Goal: Navigation & Orientation: Find specific page/section

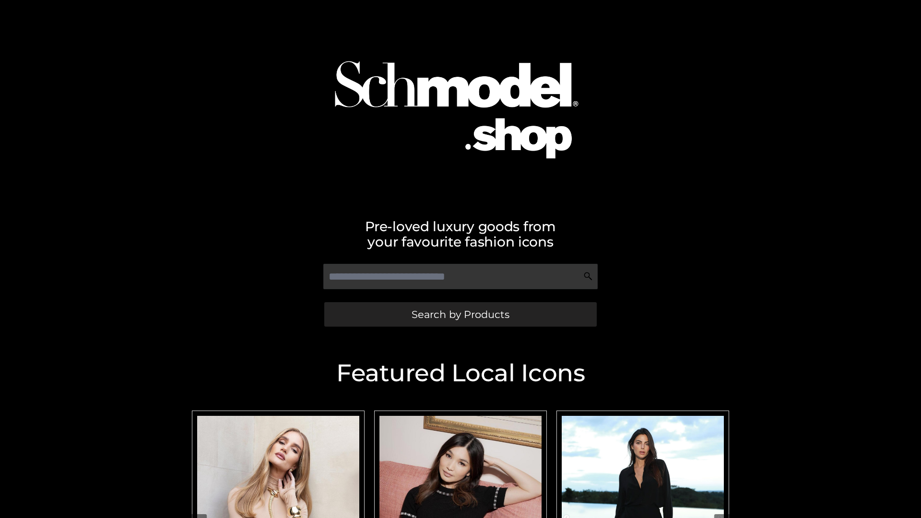
click at [460, 314] on span "Search by Products" at bounding box center [461, 315] width 98 height 10
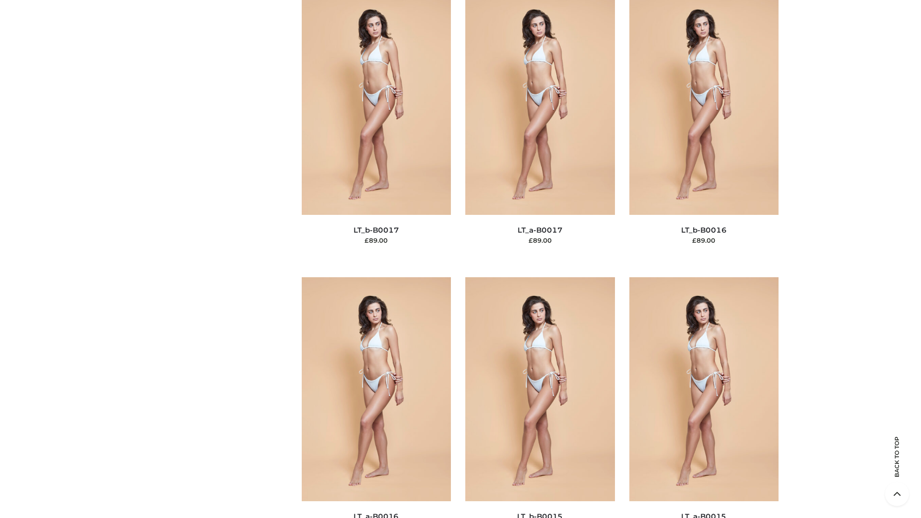
scroll to position [3154, 0]
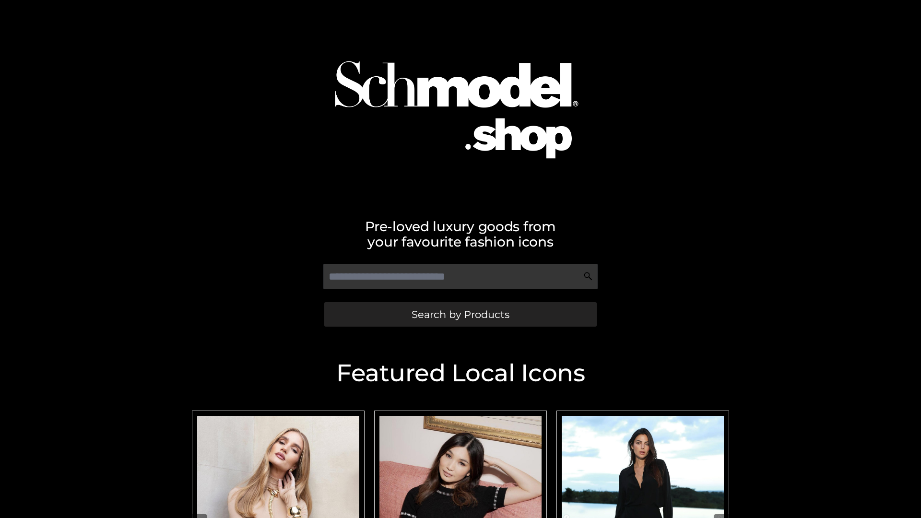
click at [460, 314] on span "Search by Products" at bounding box center [461, 315] width 98 height 10
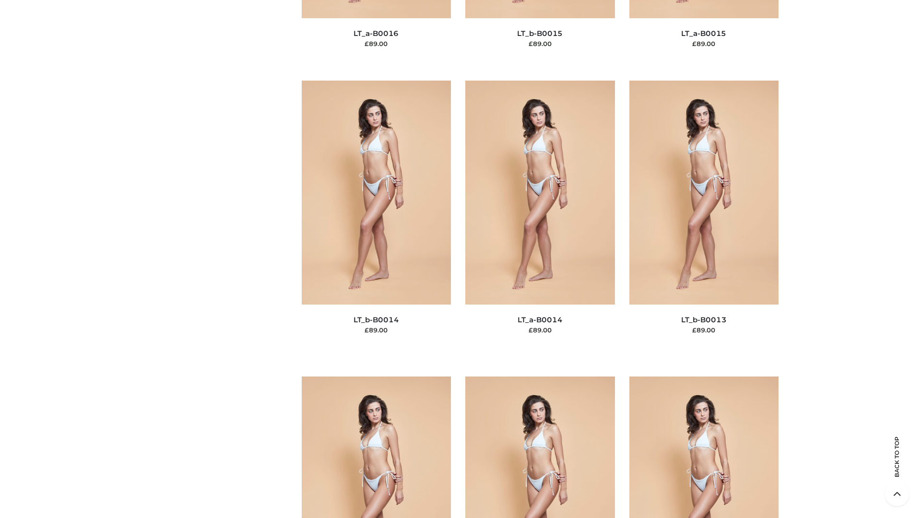
scroll to position [3413, 0]
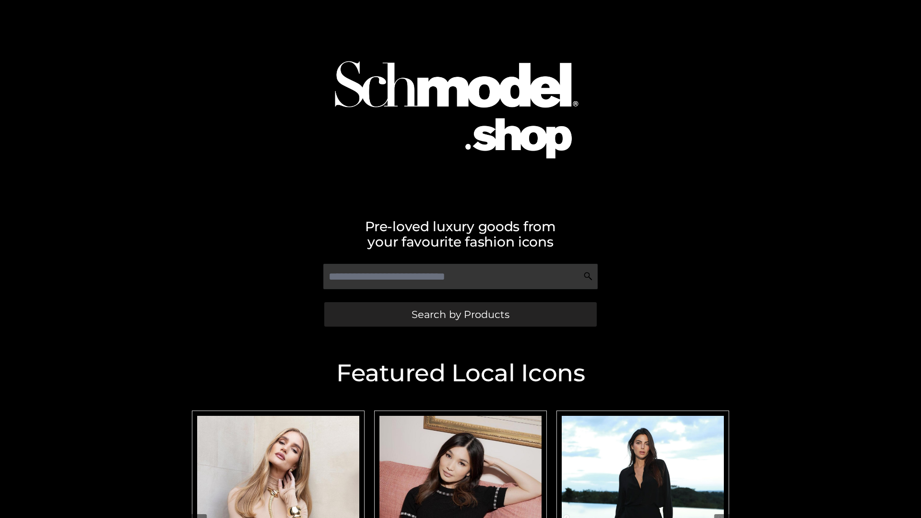
click at [460, 314] on span "Search by Products" at bounding box center [461, 315] width 98 height 10
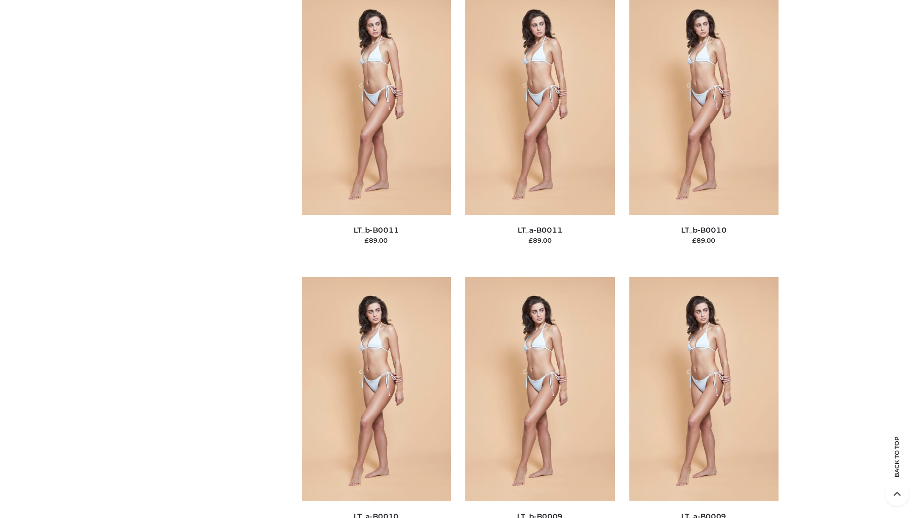
scroll to position [4310, 0]
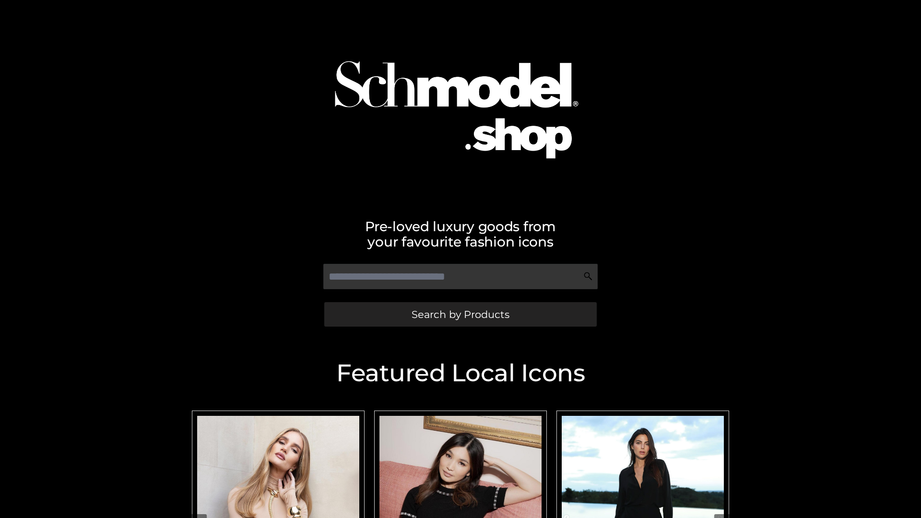
click at [460, 314] on span "Search by Products" at bounding box center [461, 315] width 98 height 10
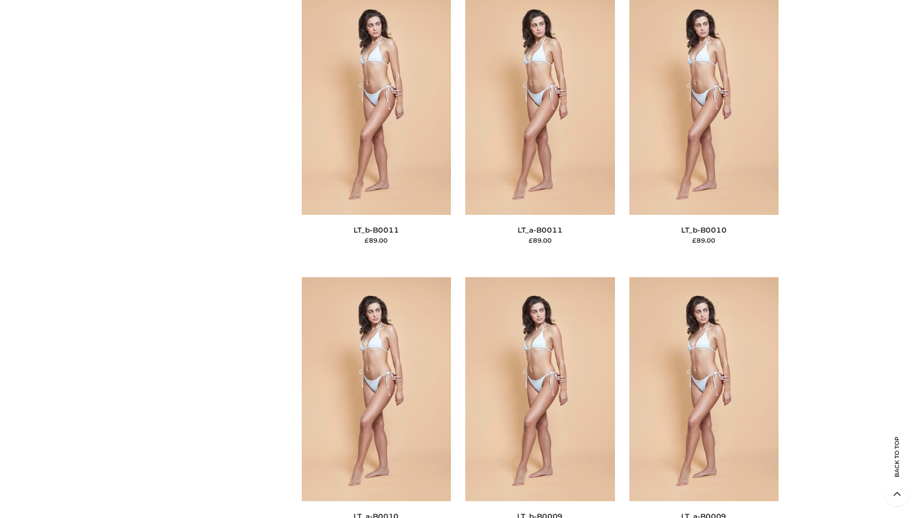
scroll to position [4310, 0]
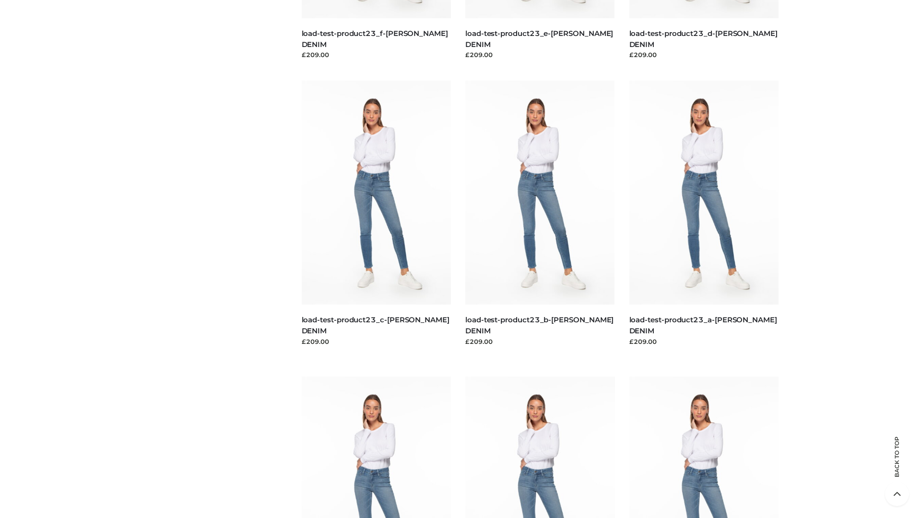
scroll to position [842, 0]
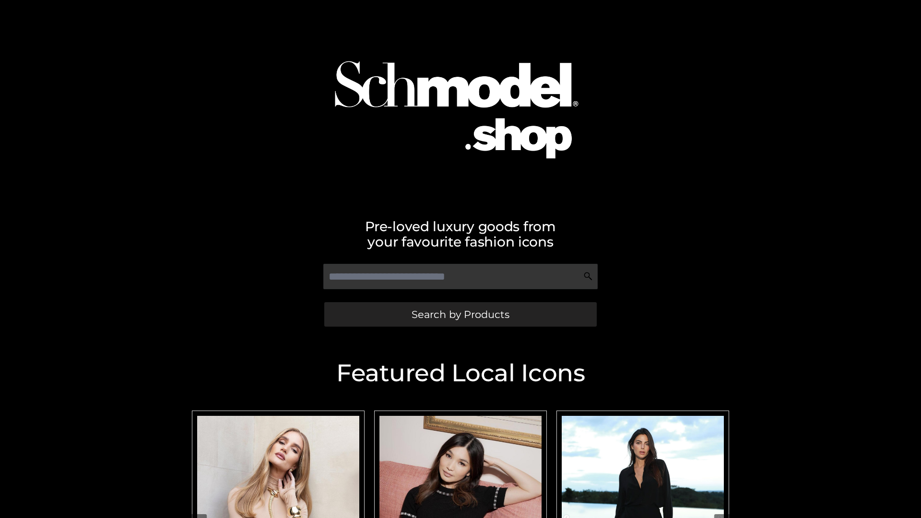
click at [460, 314] on span "Search by Products" at bounding box center [461, 315] width 98 height 10
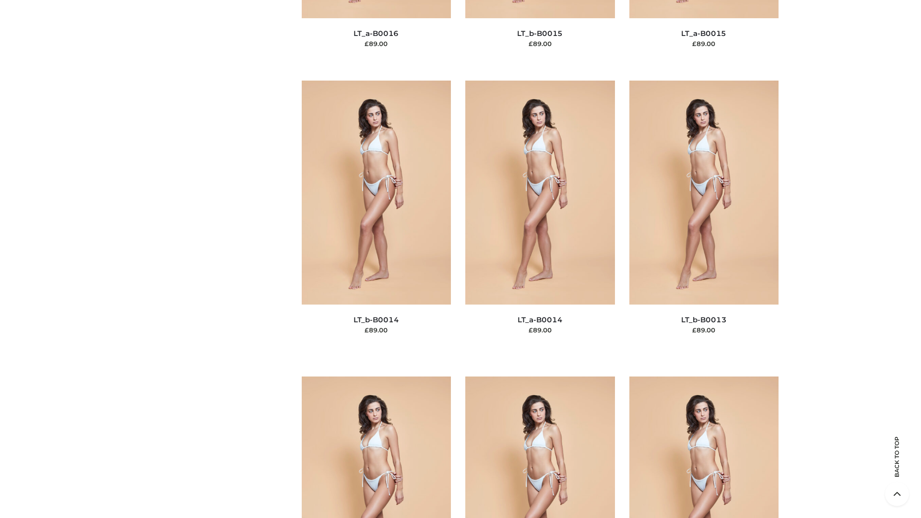
scroll to position [3413, 0]
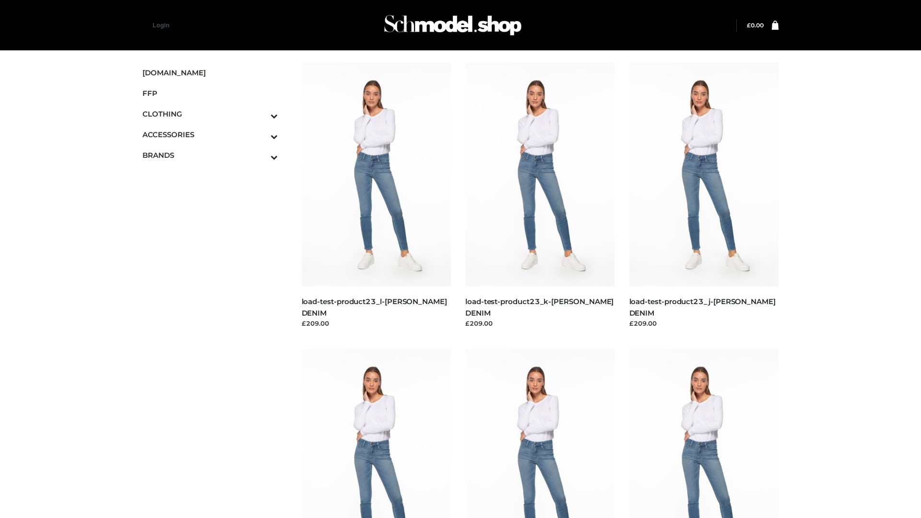
scroll to position [842, 0]
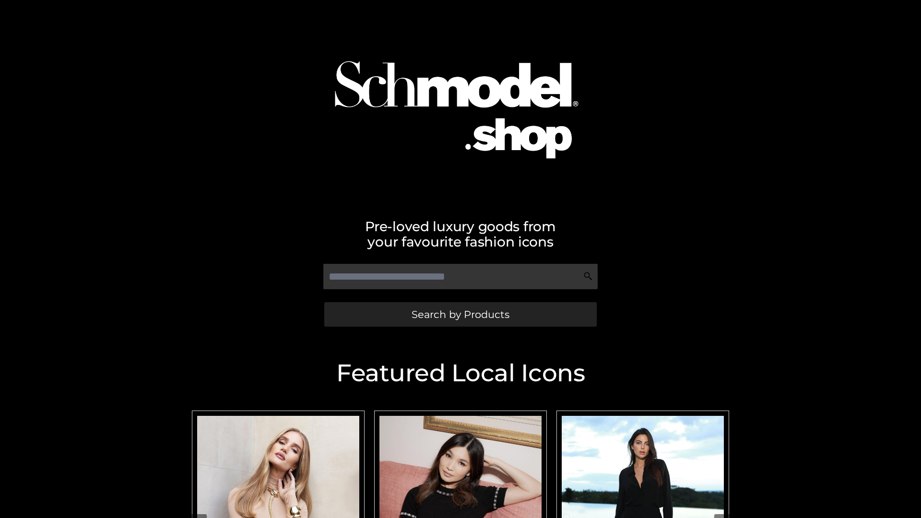
click at [460, 314] on span "Search by Products" at bounding box center [461, 315] width 98 height 10
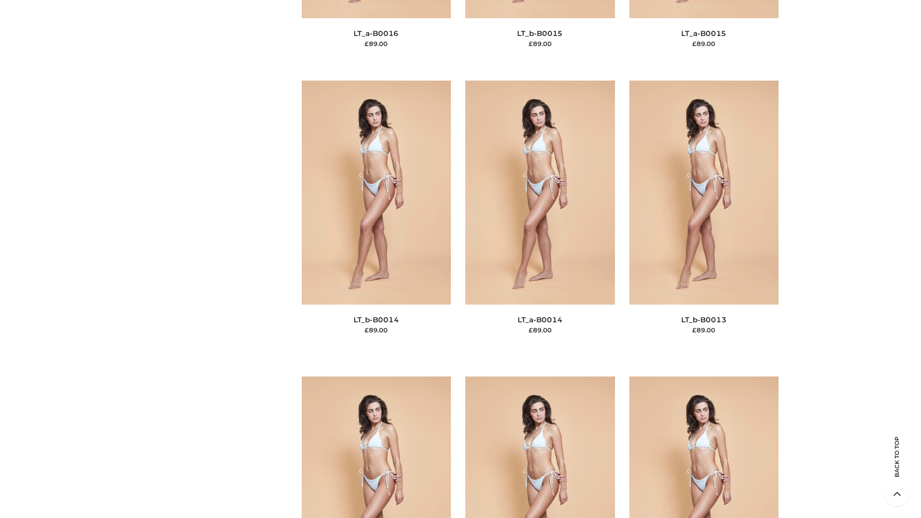
scroll to position [3413, 0]
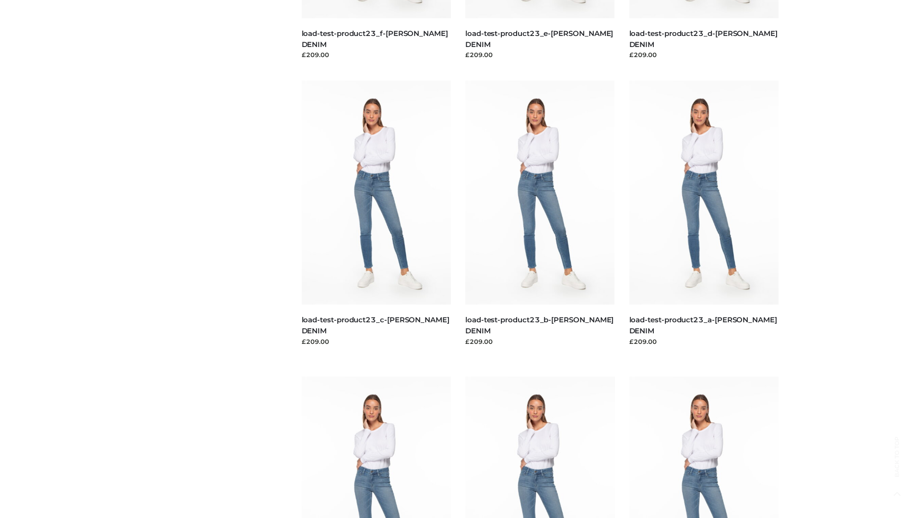
scroll to position [842, 0]
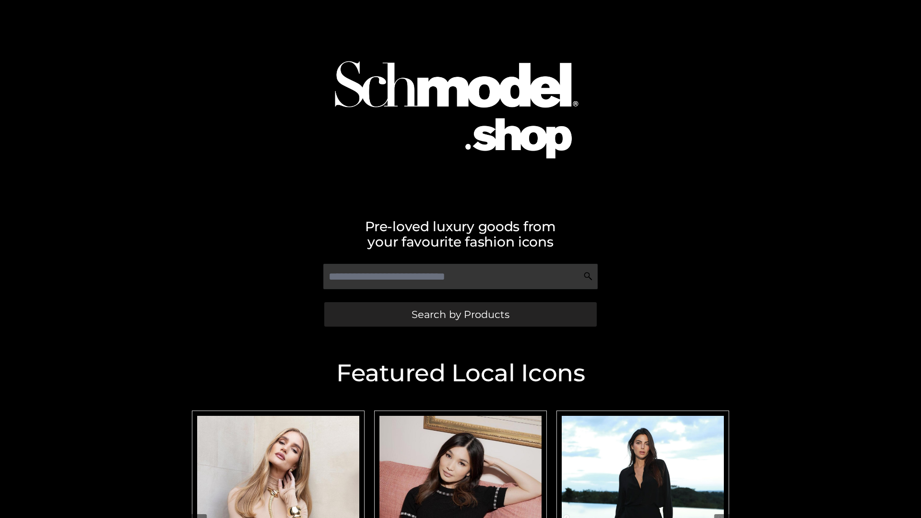
click at [460, 314] on span "Search by Products" at bounding box center [461, 315] width 98 height 10
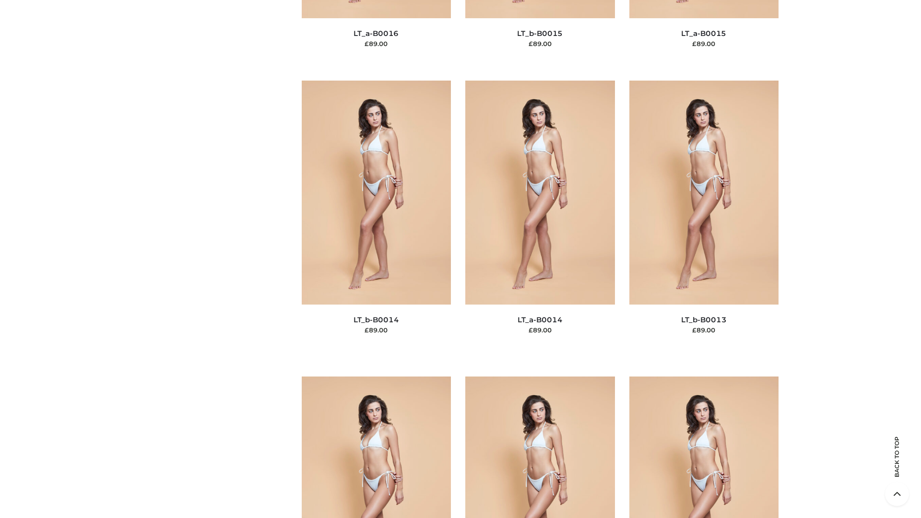
scroll to position [3413, 0]
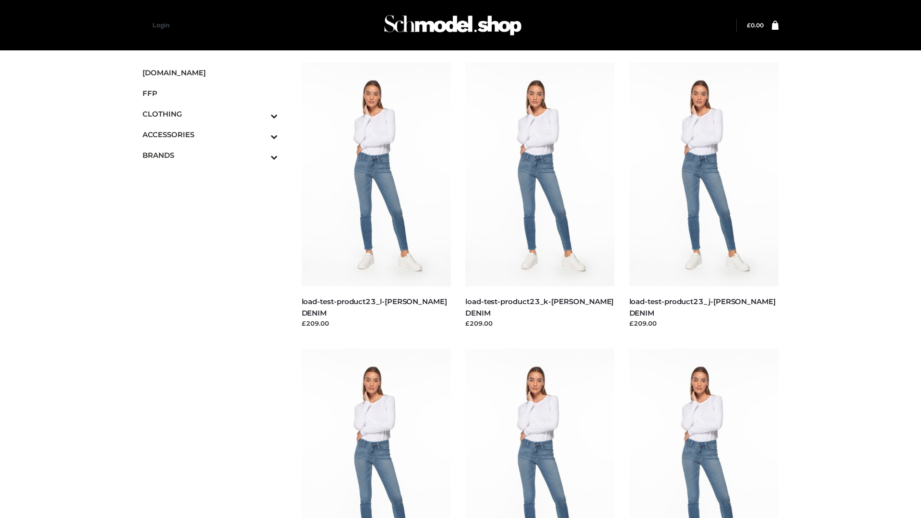
scroll to position [842, 0]
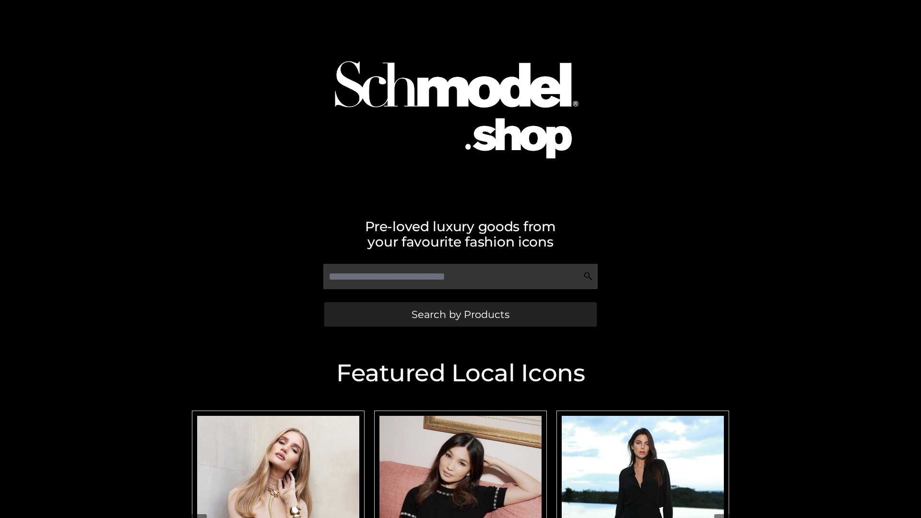
click at [460, 314] on span "Search by Products" at bounding box center [461, 315] width 98 height 10
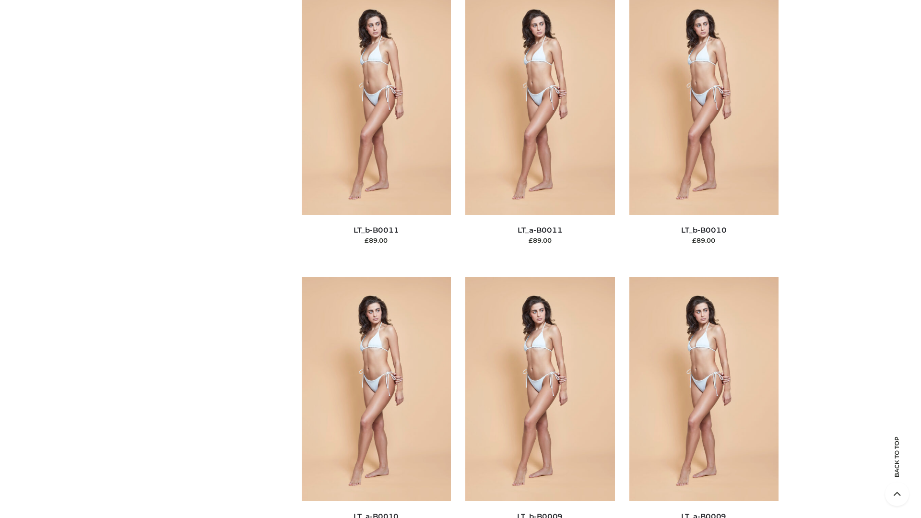
scroll to position [4310, 0]
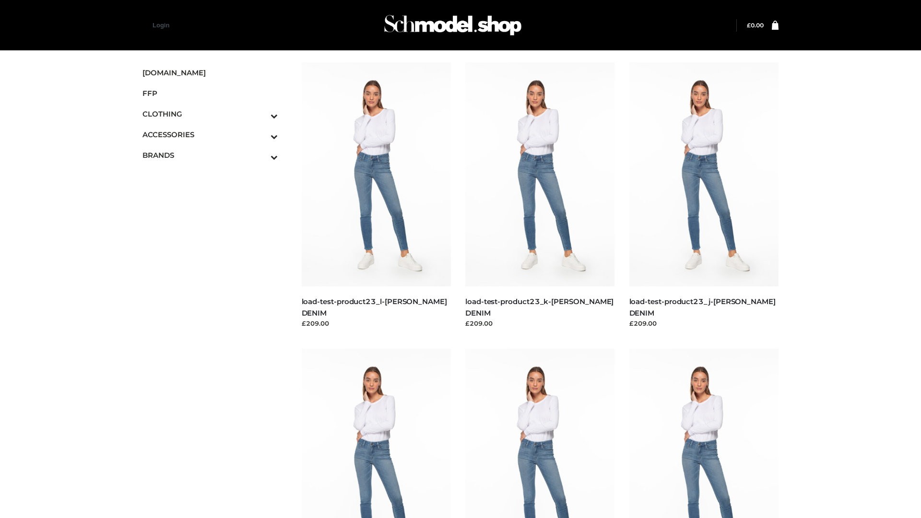
scroll to position [842, 0]
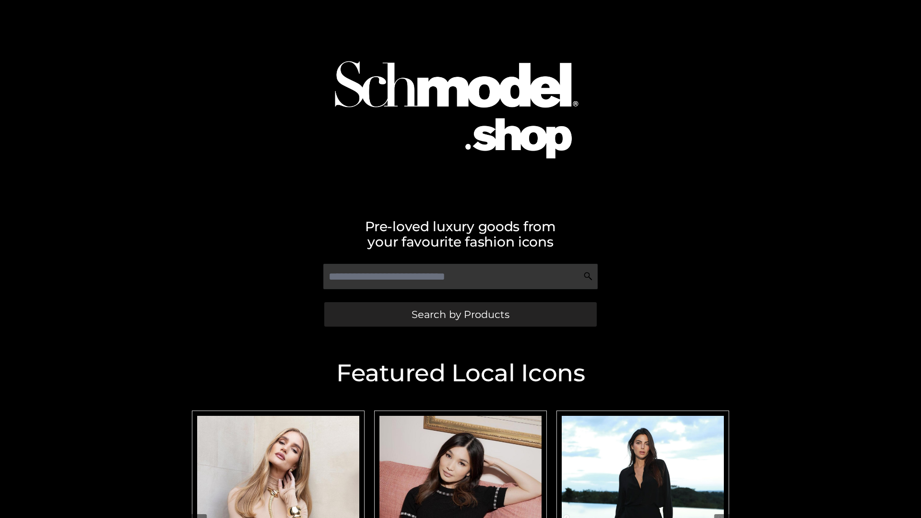
click at [460, 314] on span "Search by Products" at bounding box center [461, 315] width 98 height 10
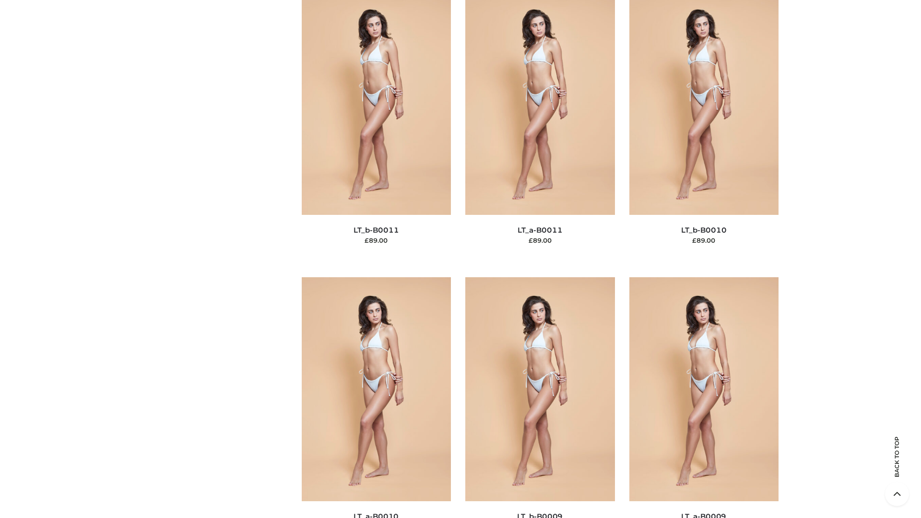
scroll to position [4310, 0]
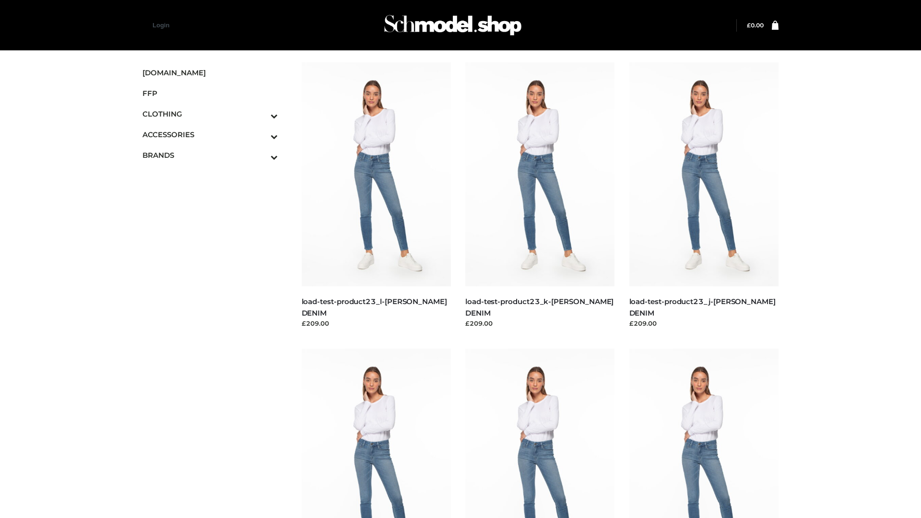
scroll to position [842, 0]
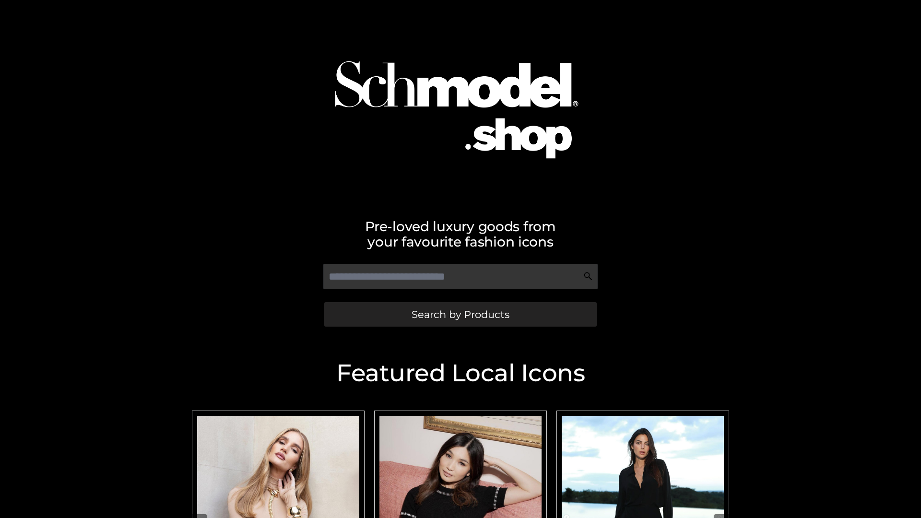
click at [460, 314] on span "Search by Products" at bounding box center [461, 315] width 98 height 10
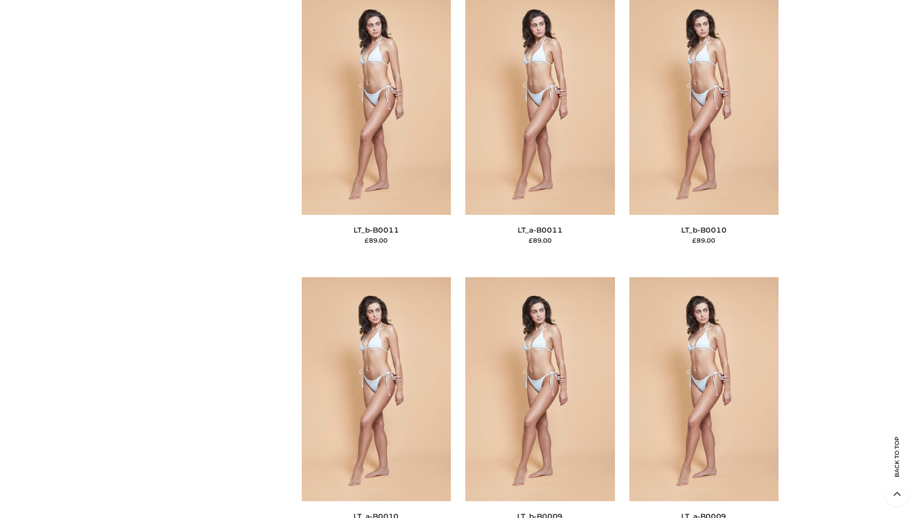
scroll to position [4310, 0]
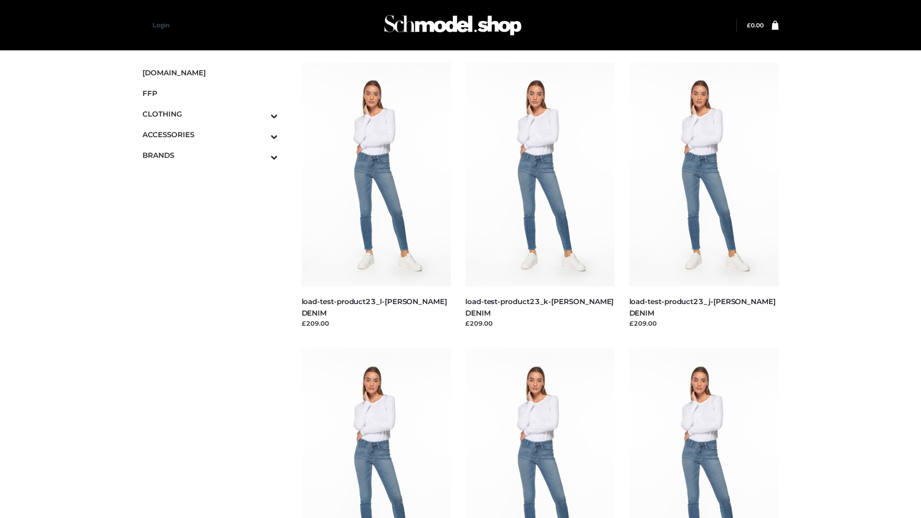
scroll to position [842, 0]
